Goal: Book appointment/travel/reservation

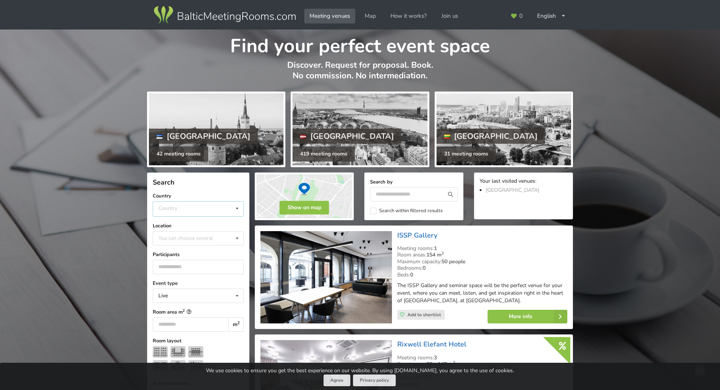
click at [190, 208] on div "Country Estonia Latvia Lithuania" at bounding box center [198, 209] width 91 height 16
click at [188, 236] on div "Latvia" at bounding box center [198, 237] width 90 height 14
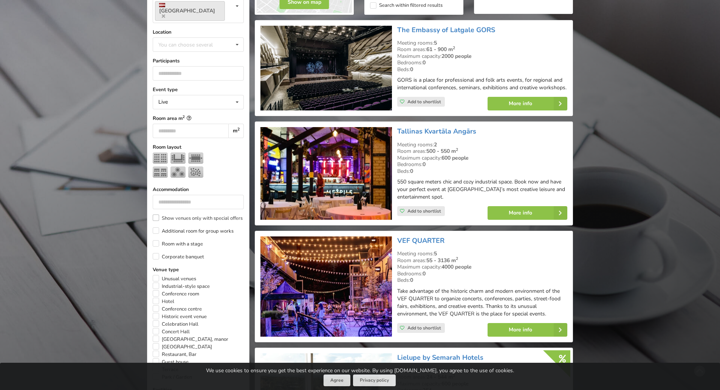
scroll to position [207, 0]
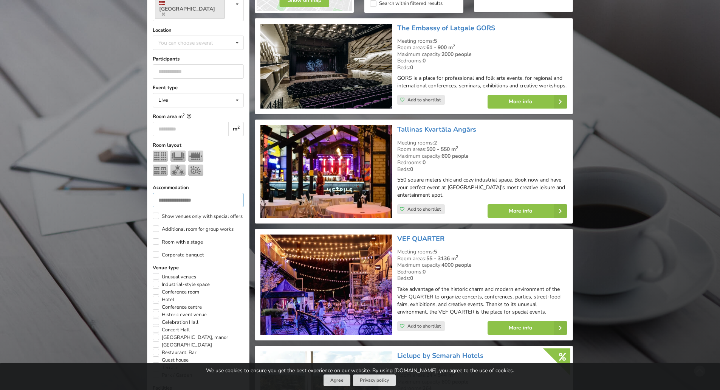
click at [189, 194] on input "number" at bounding box center [198, 200] width 91 height 14
click at [187, 122] on input "number" at bounding box center [191, 129] width 76 height 14
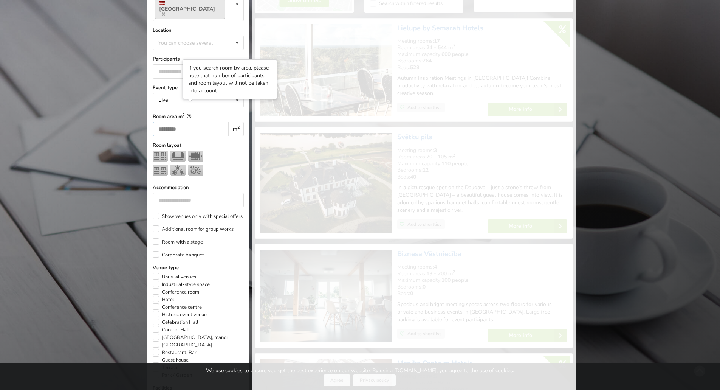
scroll to position [170, 0]
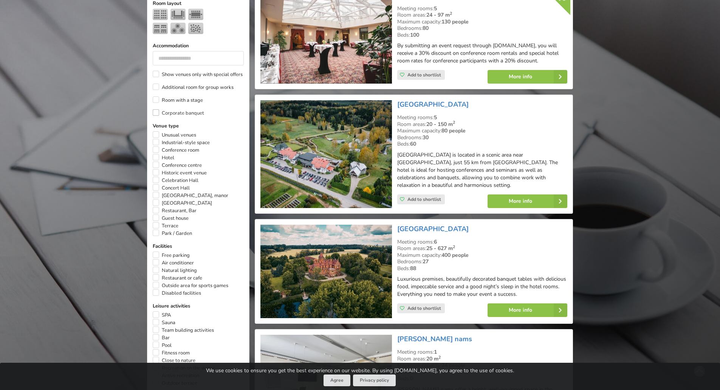
scroll to position [397, 0]
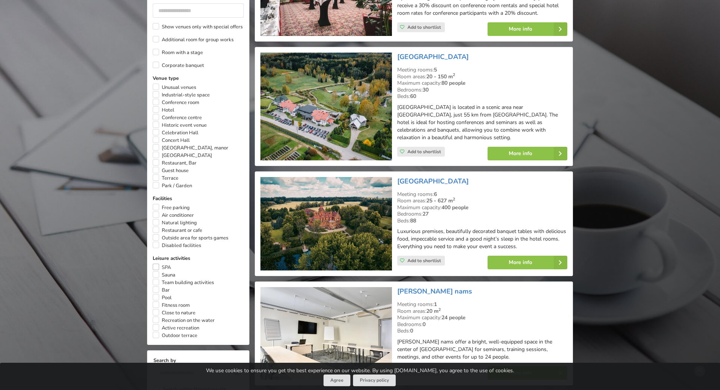
type input "**"
click at [156, 264] on label "SPA" at bounding box center [162, 268] width 18 height 8
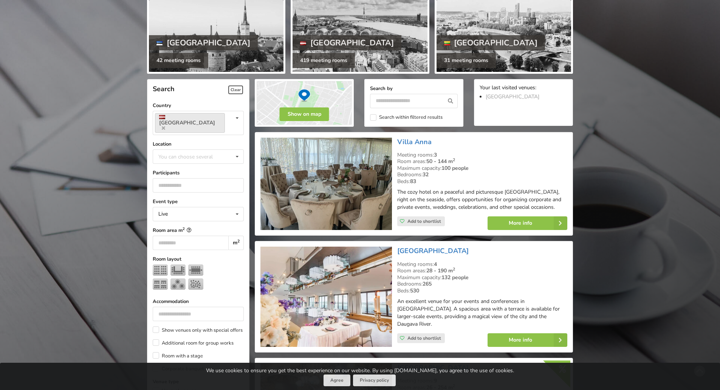
scroll to position [19, 0]
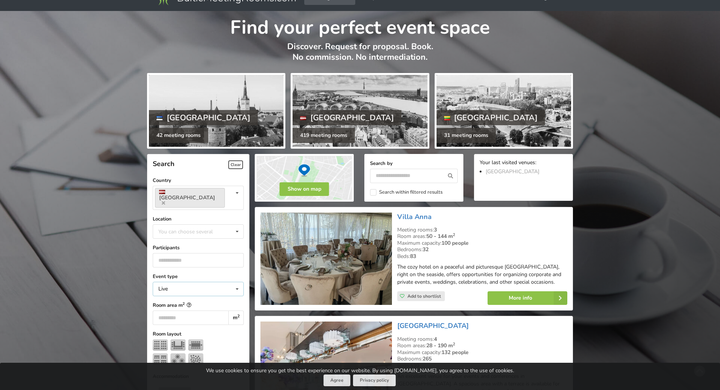
click at [192, 282] on div "Live Live Online Hybrid (Live + Online)" at bounding box center [198, 289] width 91 height 14
click at [189, 253] on input "number" at bounding box center [198, 260] width 91 height 14
click at [189, 228] on div "You can choose several Pardaugava Teika Apsuciems Jurkalne Marupe Municipality …" at bounding box center [198, 231] width 91 height 14
click at [185, 322] on div "Old Riga" at bounding box center [198, 329] width 90 height 14
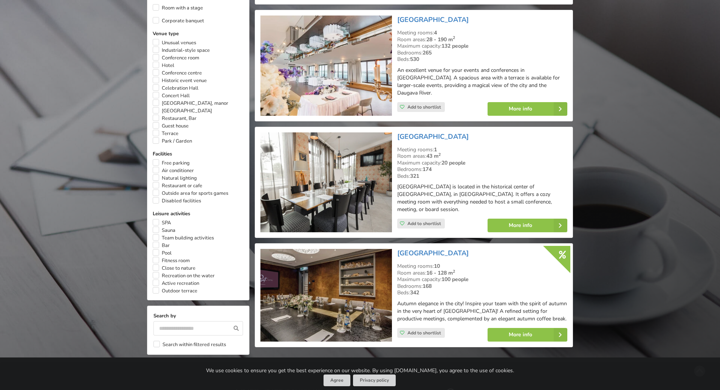
scroll to position [397, 0]
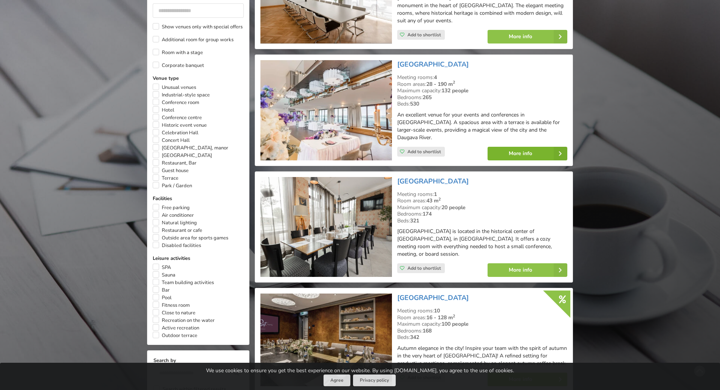
click at [515, 151] on link "More info" at bounding box center [528, 154] width 80 height 14
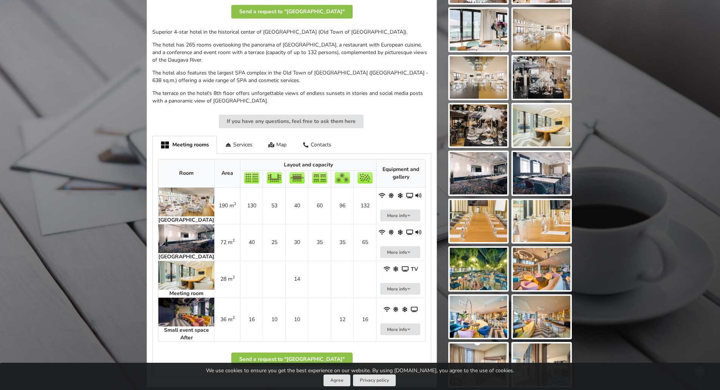
scroll to position [227, 0]
click at [186, 267] on img at bounding box center [186, 275] width 56 height 29
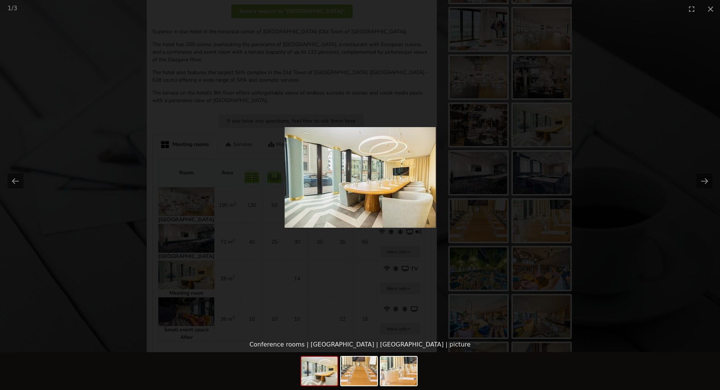
click at [161, 247] on picture at bounding box center [360, 177] width 720 height 319
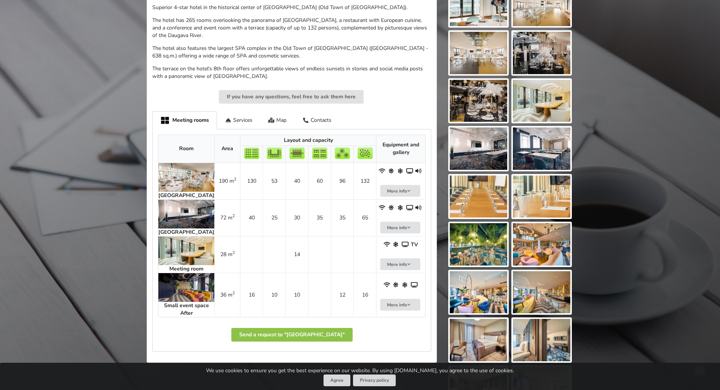
scroll to position [265, 0]
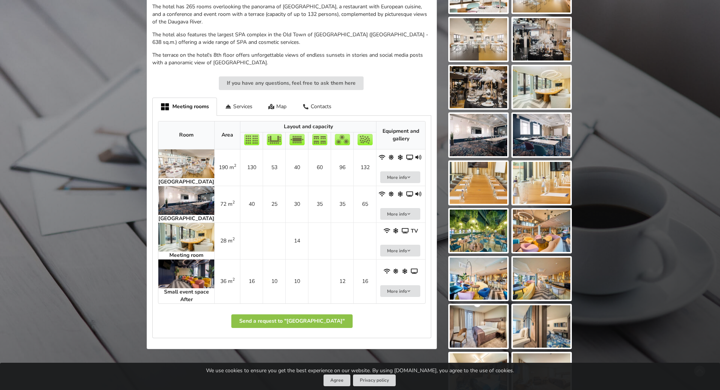
click at [176, 288] on strong "Small event space After" at bounding box center [186, 295] width 45 height 15
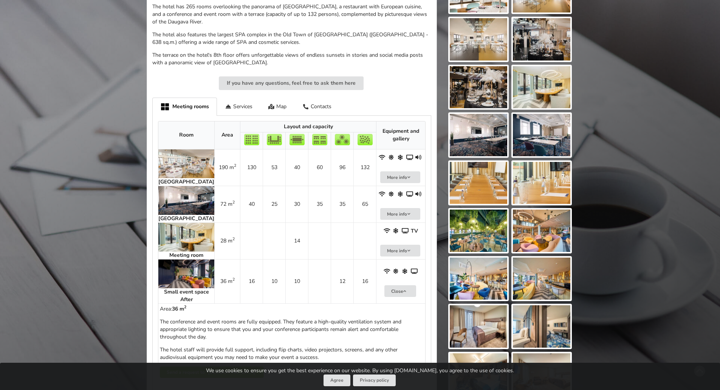
click at [179, 273] on img at bounding box center [186, 273] width 56 height 29
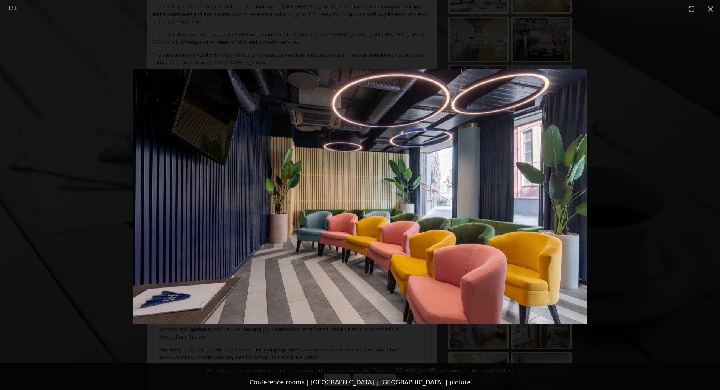
click at [666, 178] on picture at bounding box center [360, 196] width 720 height 357
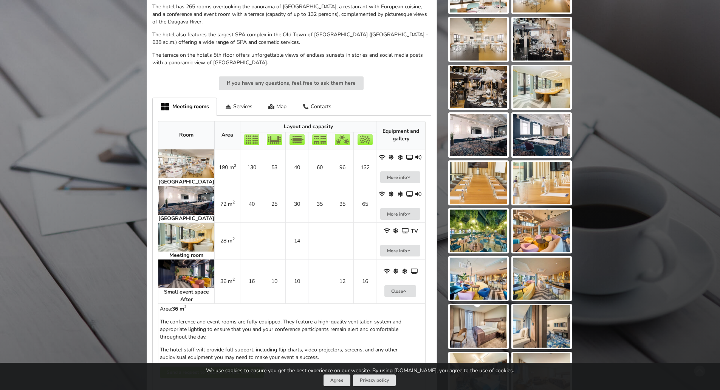
click at [168, 232] on img at bounding box center [186, 237] width 56 height 29
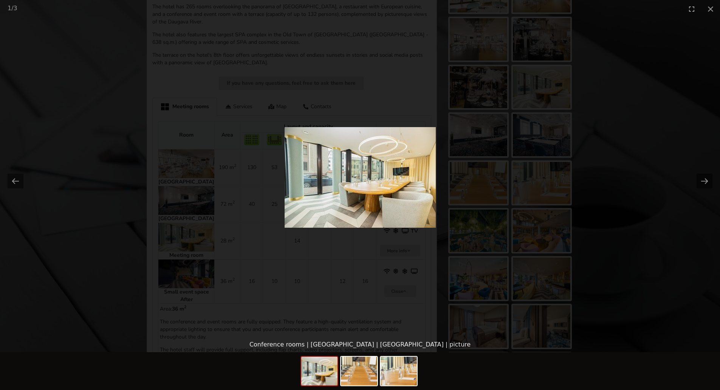
scroll to position [0, 0]
click at [170, 232] on picture at bounding box center [360, 177] width 720 height 319
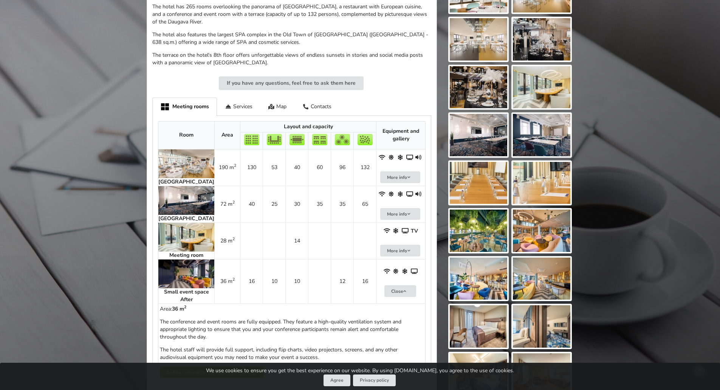
click at [176, 262] on img at bounding box center [186, 273] width 56 height 29
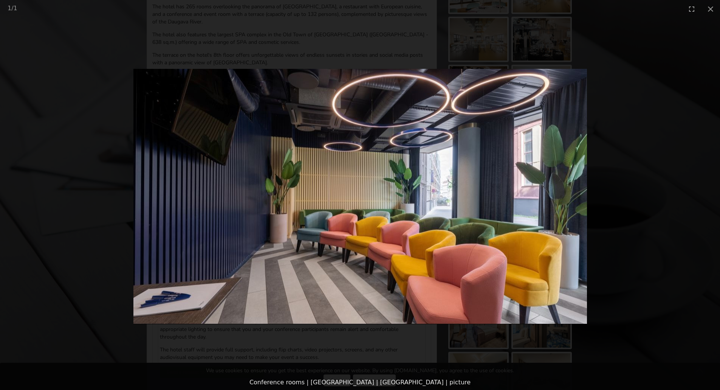
click at [633, 129] on picture at bounding box center [360, 196] width 720 height 357
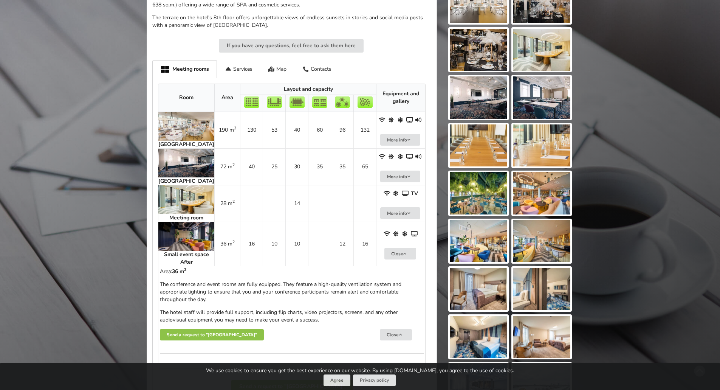
scroll to position [302, 0]
click at [169, 214] on strong "Meeting room" at bounding box center [186, 217] width 34 height 7
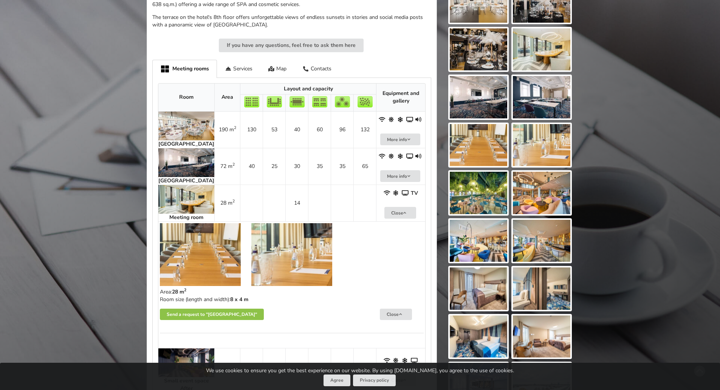
click at [186, 238] on img at bounding box center [200, 254] width 81 height 63
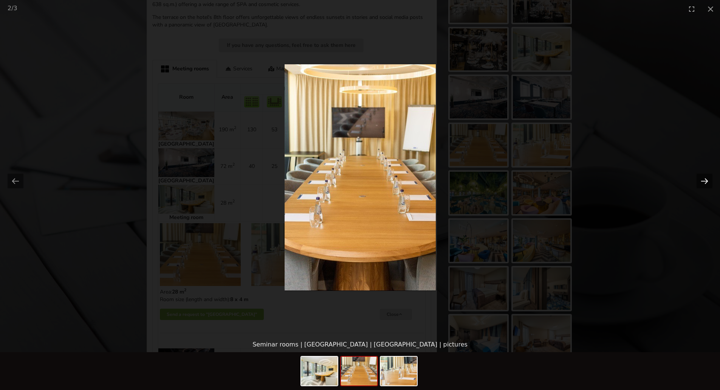
click at [701, 178] on button "Next slide" at bounding box center [705, 181] width 16 height 15
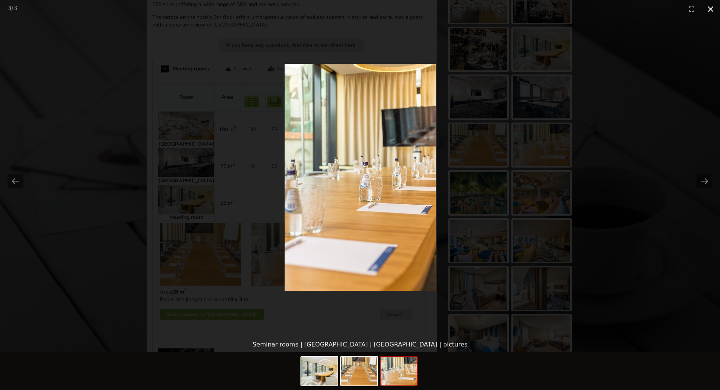
click at [709, 8] on button "Close gallery" at bounding box center [710, 9] width 19 height 18
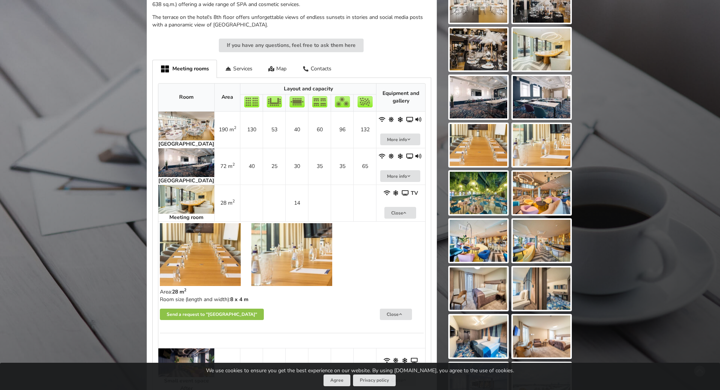
click at [183, 193] on img at bounding box center [186, 199] width 56 height 29
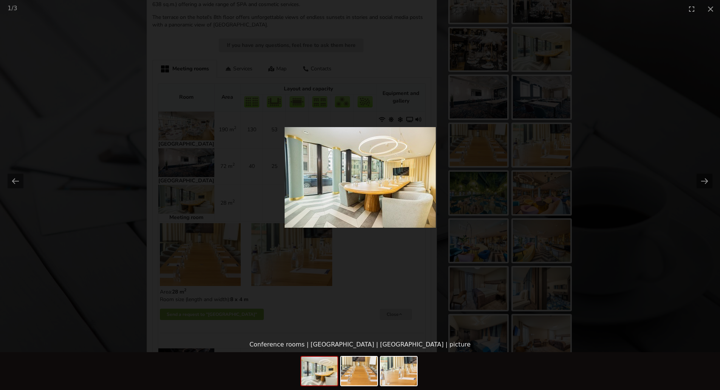
scroll to position [0, 0]
click at [191, 252] on picture at bounding box center [360, 177] width 720 height 319
click at [385, 249] on picture at bounding box center [360, 177] width 720 height 319
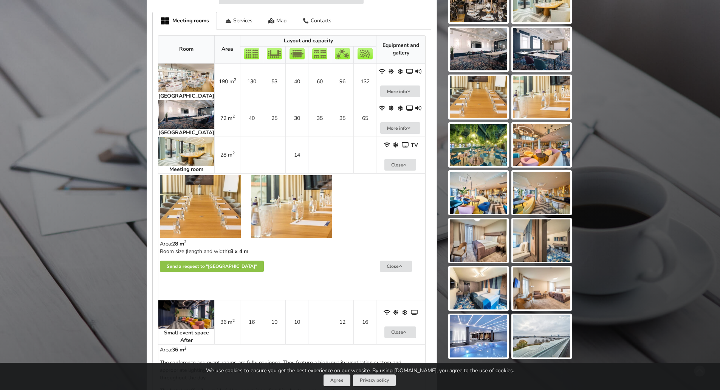
scroll to position [378, 0]
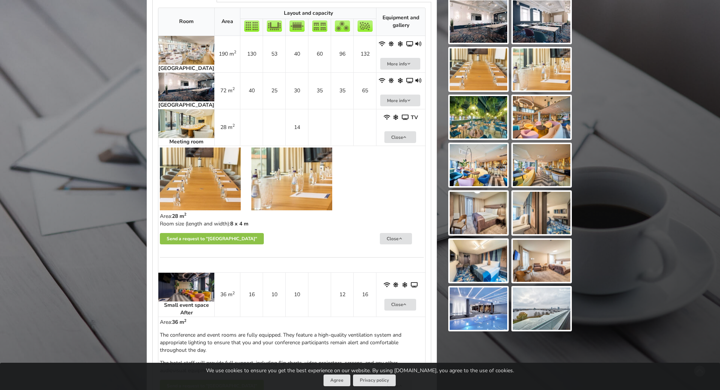
click at [173, 290] on img at bounding box center [186, 287] width 56 height 29
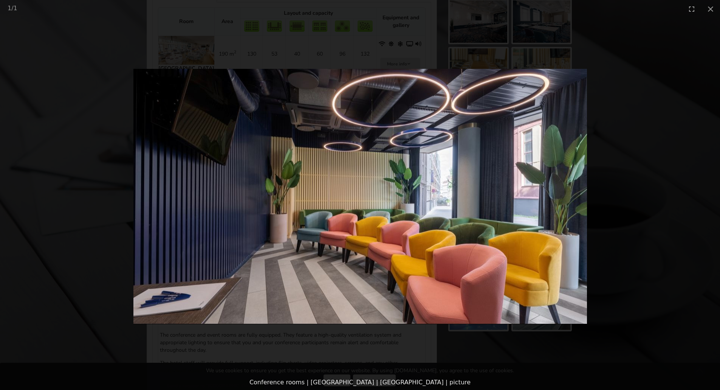
click at [706, 110] on picture at bounding box center [360, 196] width 720 height 357
